Goal: Information Seeking & Learning: Learn about a topic

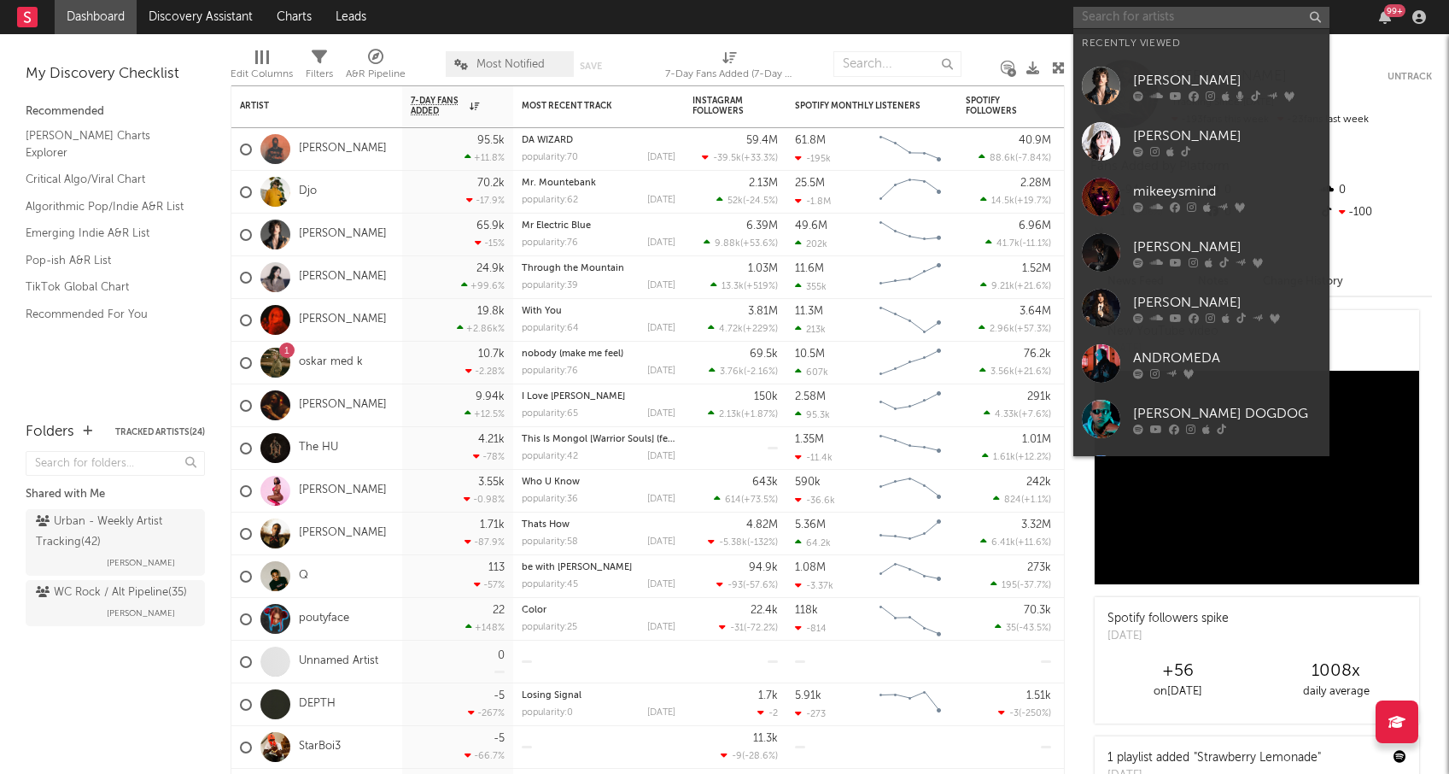
click at [1124, 20] on input "text" at bounding box center [1202, 17] width 256 height 21
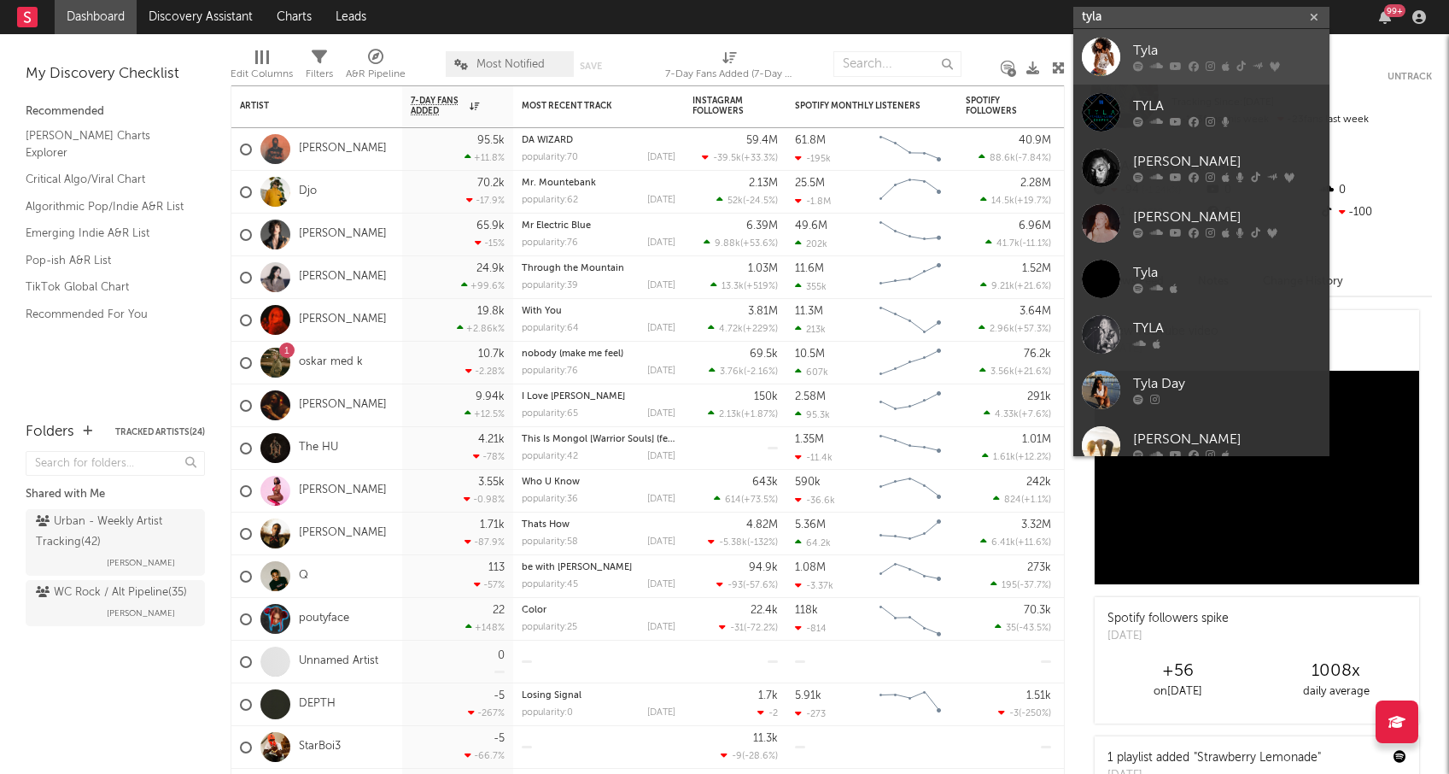
type input "tyla"
click at [1138, 49] on div "Tyla" at bounding box center [1227, 51] width 188 height 20
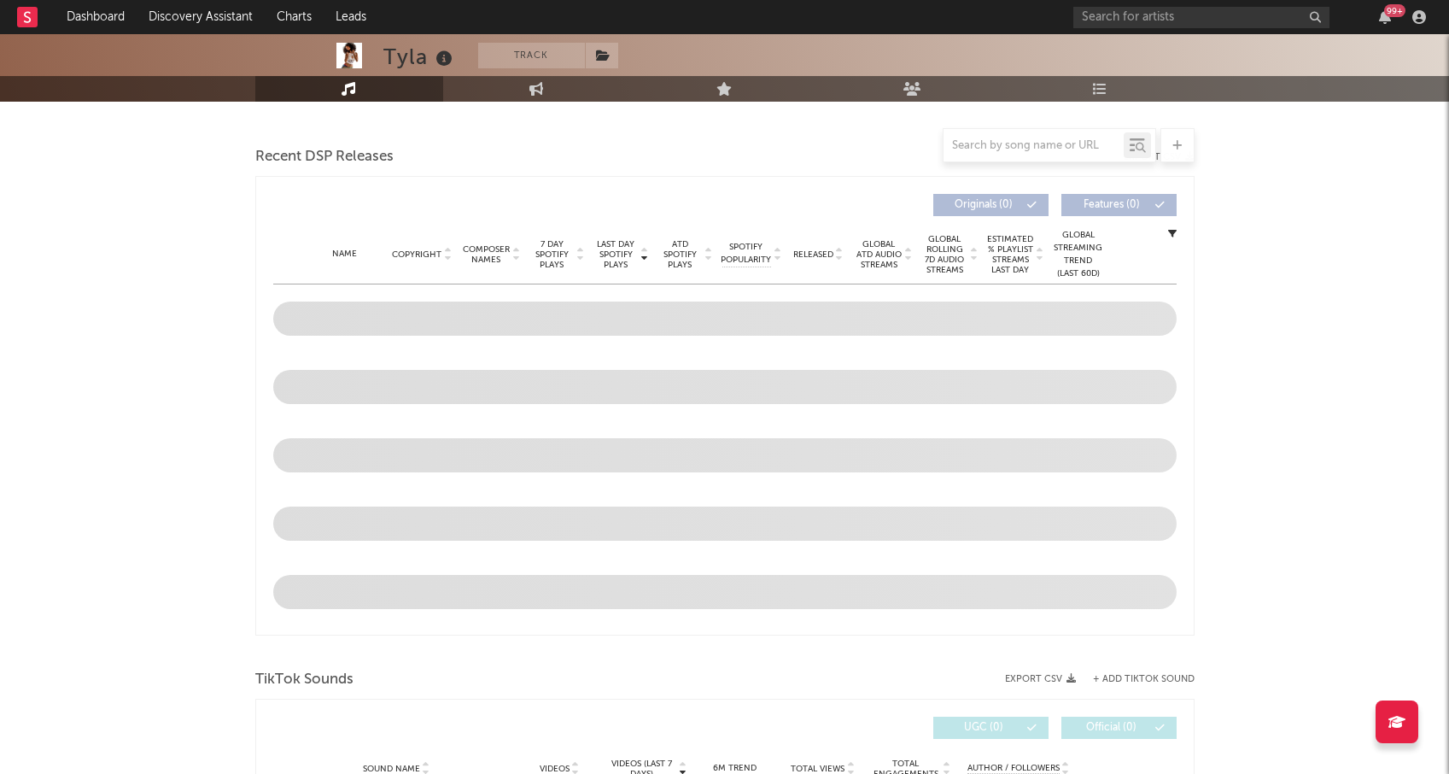
scroll to position [569, 0]
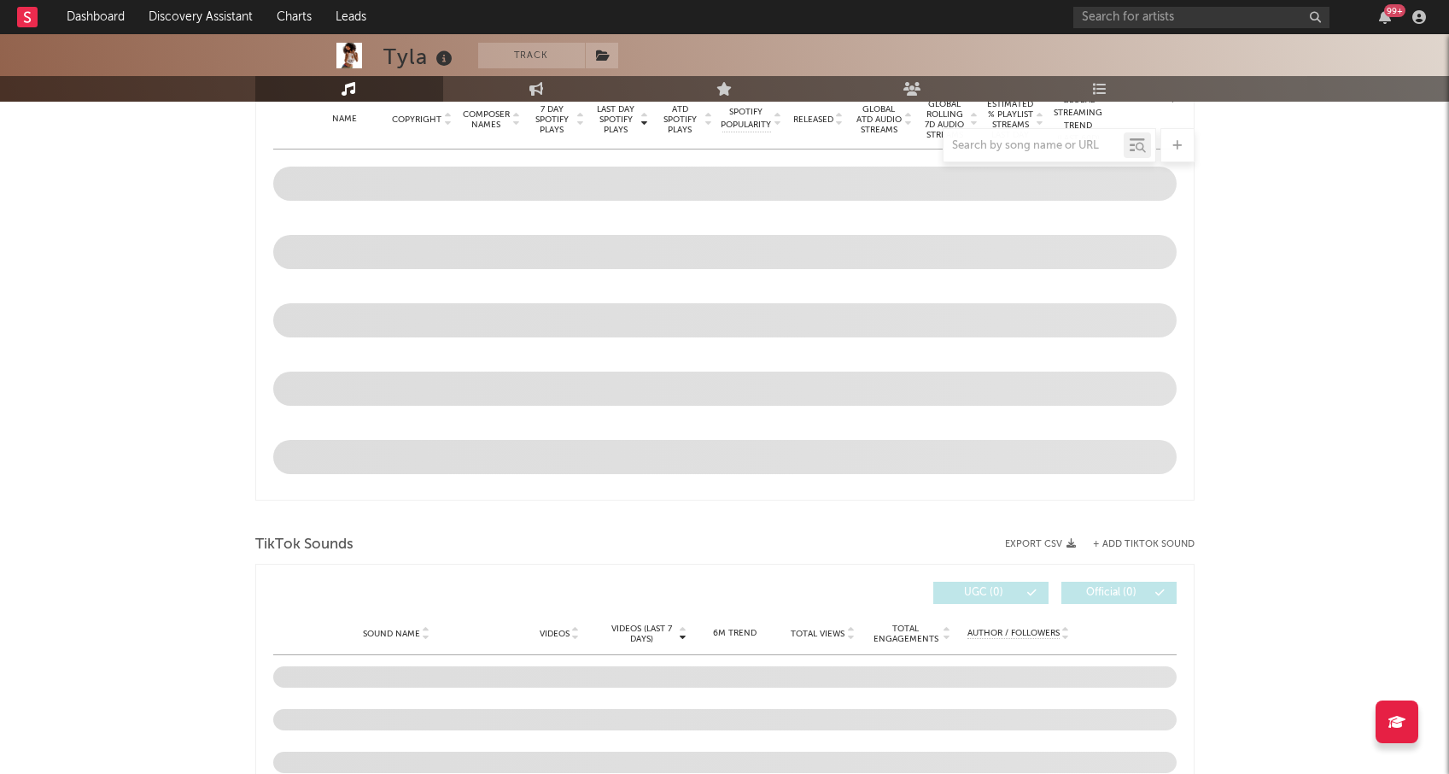
select select "6m"
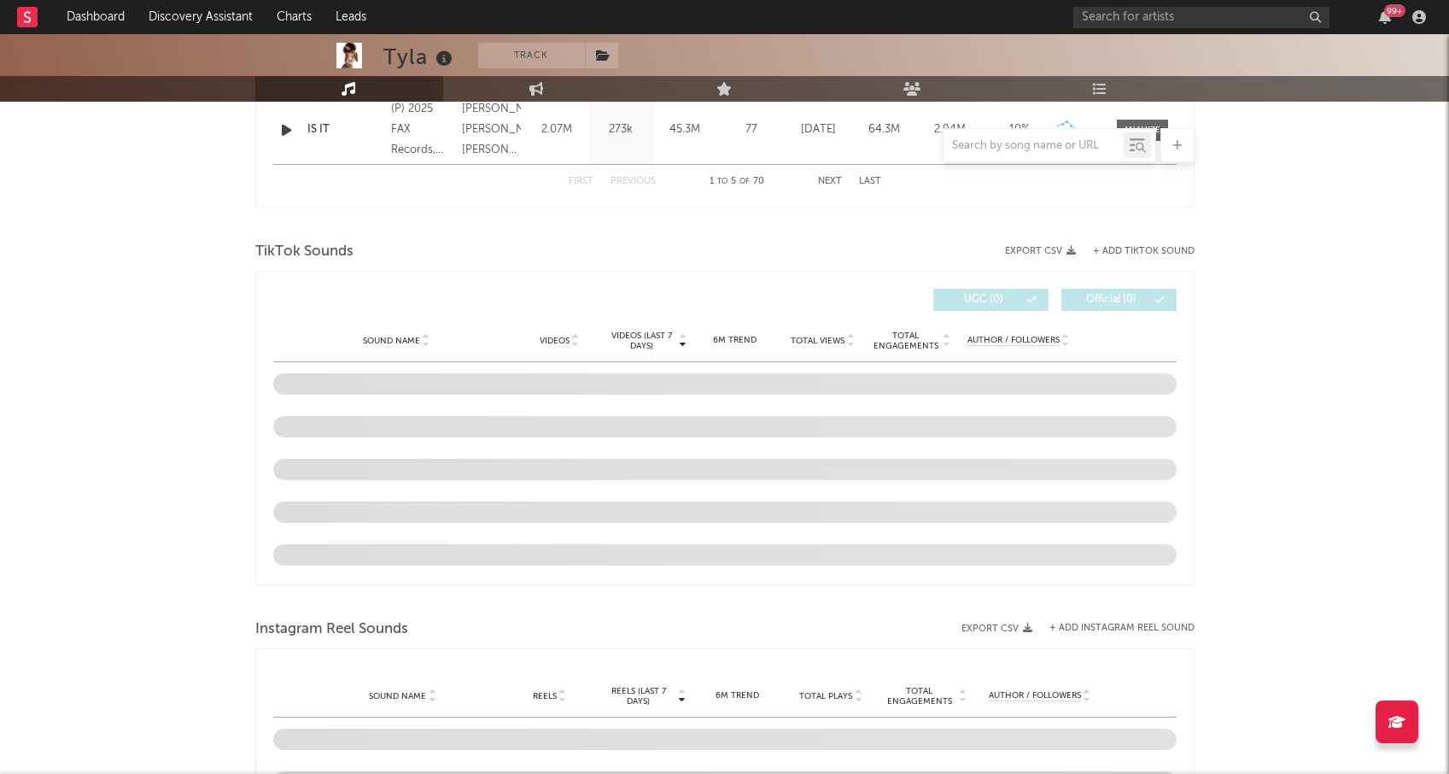
scroll to position [1069, 0]
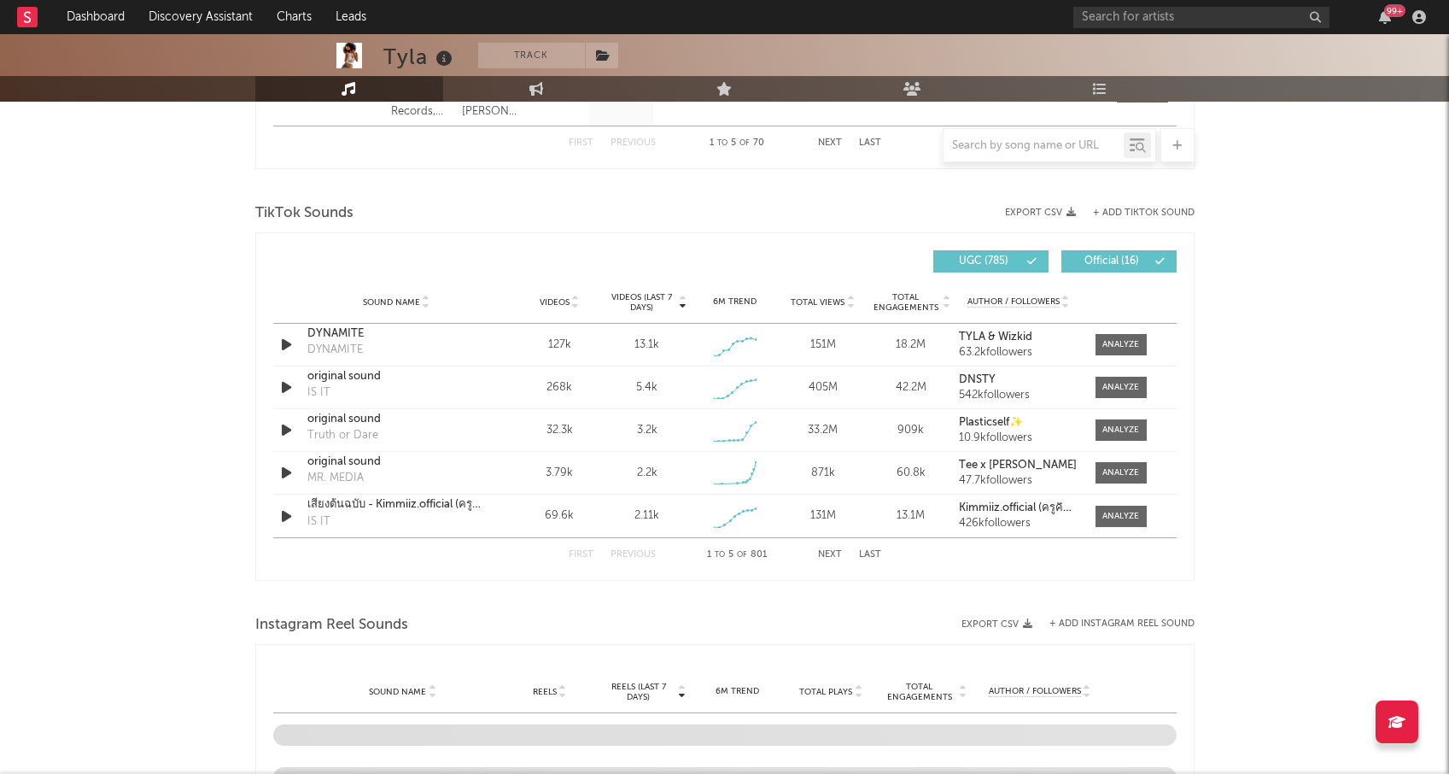
click at [832, 555] on button "Next" at bounding box center [830, 554] width 24 height 9
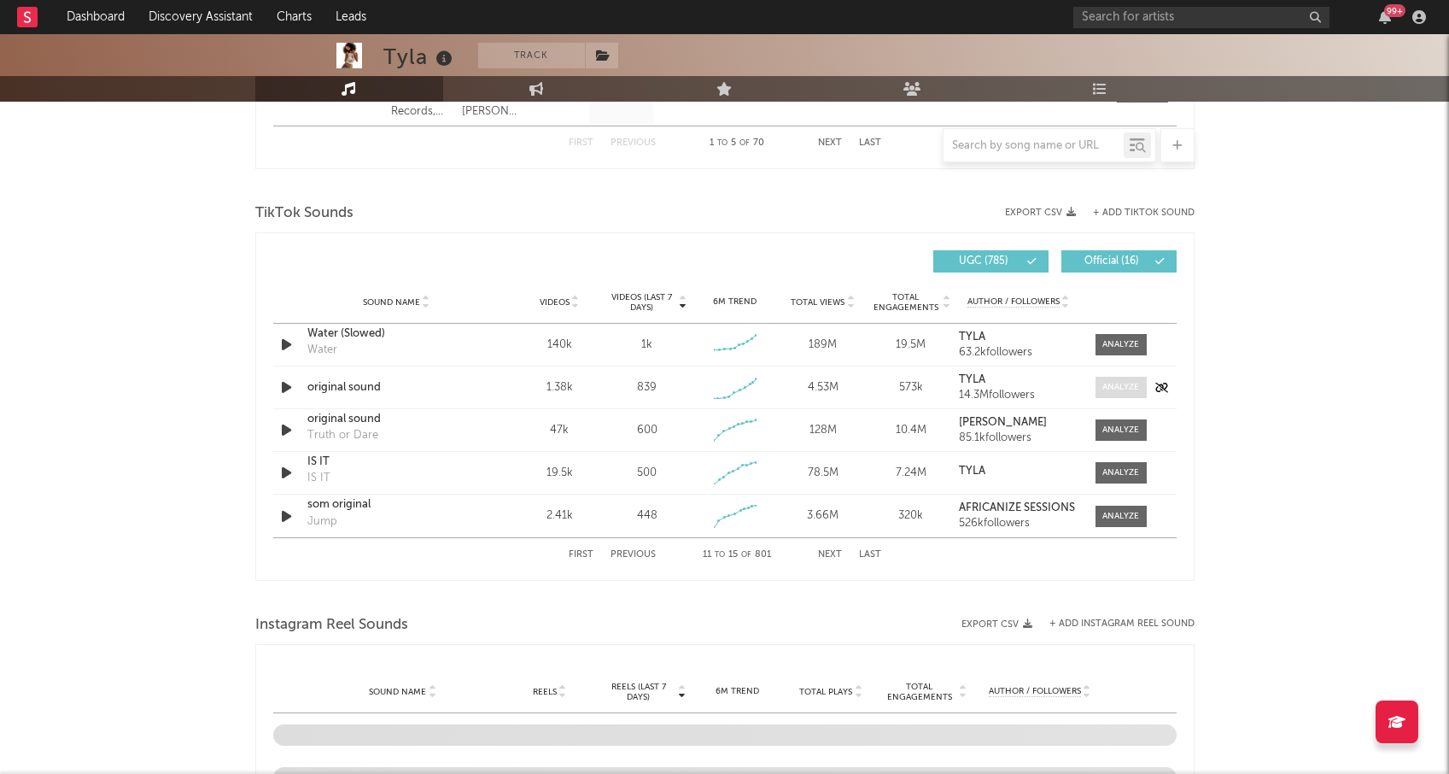
click at [1115, 385] on div at bounding box center [1121, 387] width 37 height 13
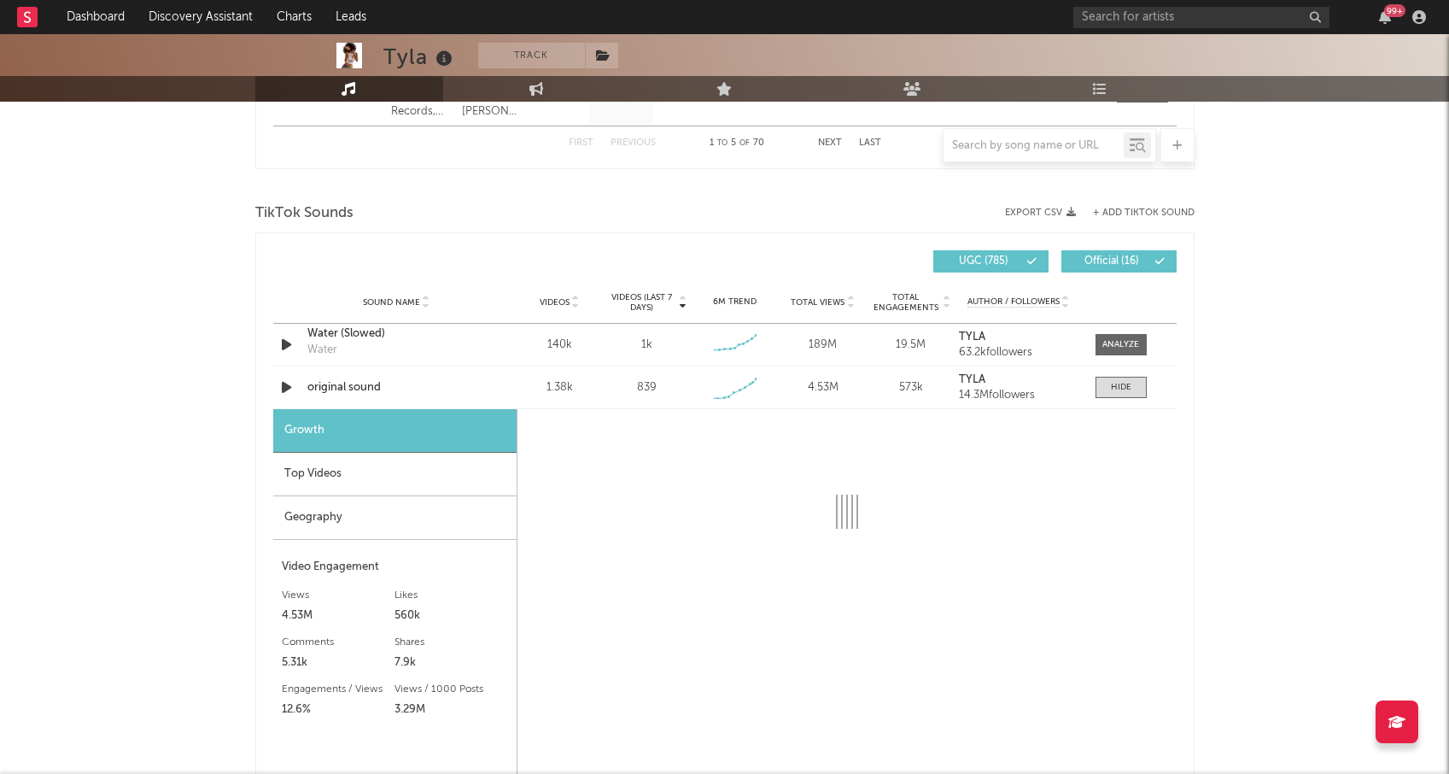
select select "1w"
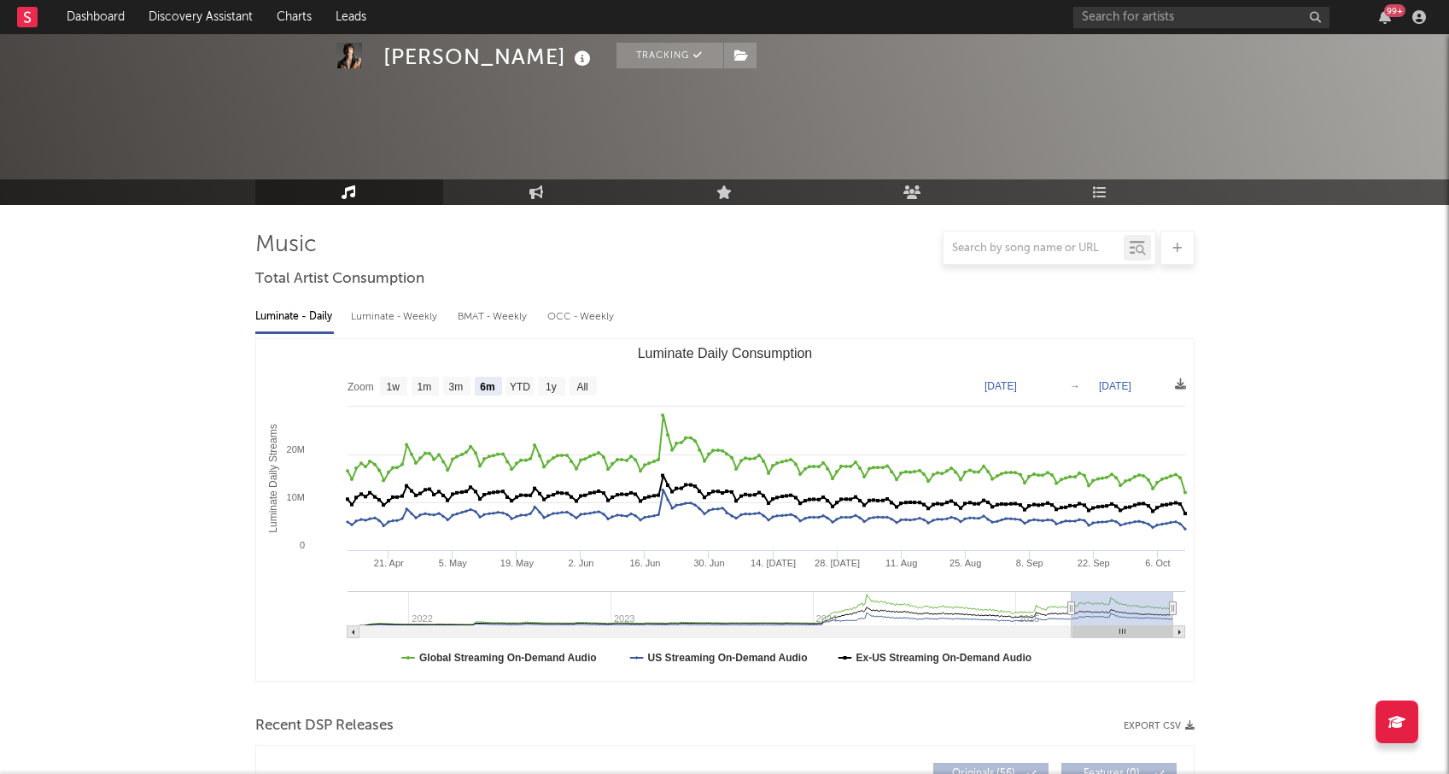
select select "6m"
